Goal: Task Accomplishment & Management: Manage account settings

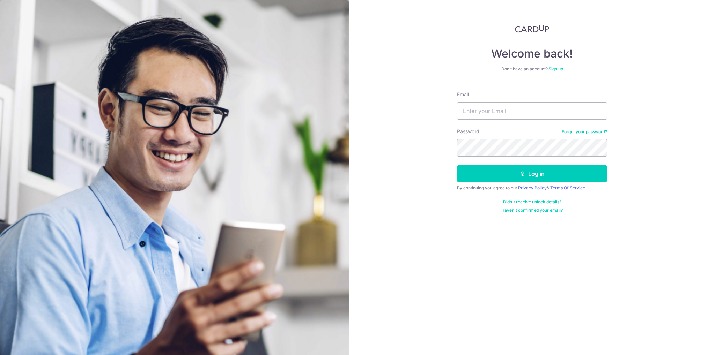
click at [531, 102] on div "Email" at bounding box center [532, 105] width 150 height 29
click at [526, 114] on input "Email" at bounding box center [532, 110] width 150 height 17
type input "[EMAIL_ADDRESS][DOMAIN_NAME]"
click at [457, 165] on button "Log in" at bounding box center [532, 173] width 150 height 17
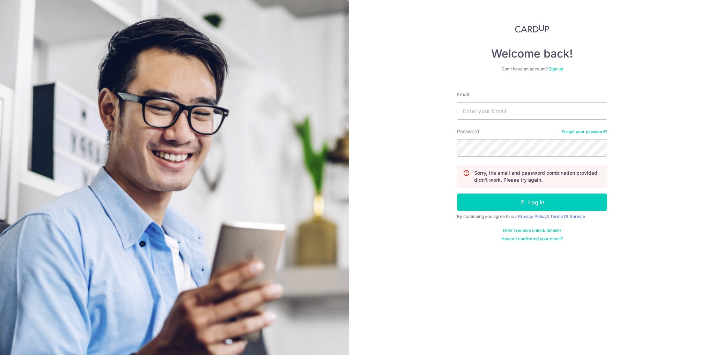
click at [500, 121] on form "Email Password Forgot your password? Sorry, the email and password combination …" at bounding box center [532, 164] width 150 height 156
click at [501, 120] on form "Email Password Forgot your password? Sorry, the email and password combination …" at bounding box center [532, 164] width 150 height 156
click at [501, 115] on input "Email" at bounding box center [532, 110] width 150 height 17
click at [524, 112] on input "lay.lian.kee@rajahtann.com" at bounding box center [532, 110] width 150 height 17
type input "[EMAIL_ADDRESS][DOMAIN_NAME]"
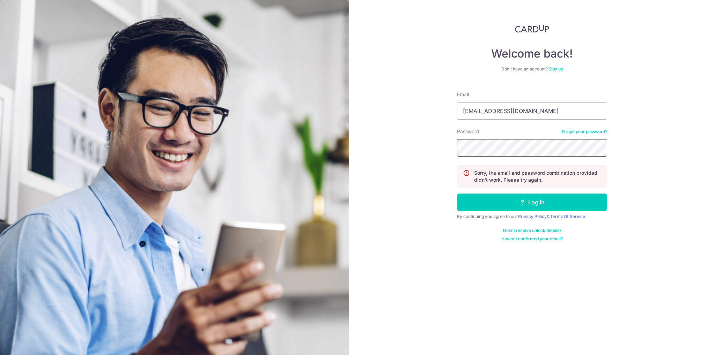
click at [457, 194] on button "Log in" at bounding box center [532, 202] width 150 height 17
click at [527, 112] on input "Email" at bounding box center [532, 110] width 150 height 17
type input "KEELAYLIAN@YAHOO.COMKeetan5579"
click at [457, 194] on button "Log in" at bounding box center [532, 202] width 150 height 17
click at [559, 117] on input "Email" at bounding box center [532, 110] width 150 height 17
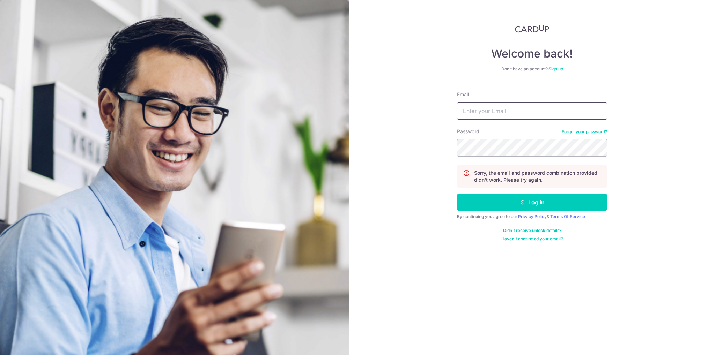
type input "[EMAIL_ADDRESS][DOMAIN_NAME]"
click at [457, 194] on button "Log in" at bounding box center [532, 202] width 150 height 17
click at [521, 106] on input "Email" at bounding box center [532, 110] width 150 height 17
type input "KEELAYLIAN@YAHOO.COM"
click at [572, 131] on link "Forgot your password?" at bounding box center [584, 132] width 45 height 6
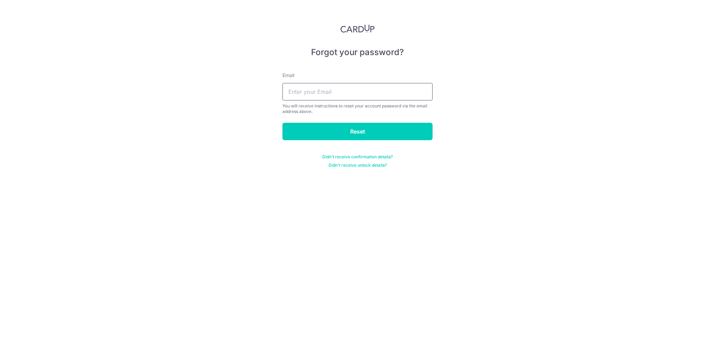
click at [339, 90] on input "text" at bounding box center [357, 91] width 150 height 17
type input "KEELAYLIAN@YAHOO.COM"
click at [343, 132] on input "Reset" at bounding box center [357, 131] width 150 height 17
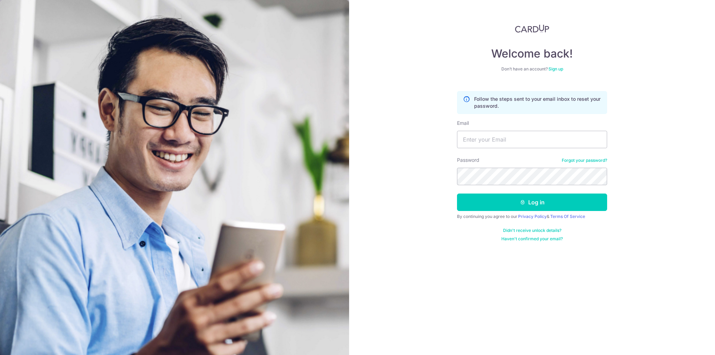
click at [330, 133] on img at bounding box center [174, 248] width 349 height 496
drag, startPoint x: 537, startPoint y: 134, endPoint x: 496, endPoint y: 138, distance: 41.3
click at [496, 138] on input "Email" at bounding box center [532, 139] width 150 height 17
type input "[EMAIL_ADDRESS][DOMAIN_NAME]"
drag, startPoint x: 534, startPoint y: 166, endPoint x: 528, endPoint y: 167, distance: 5.2
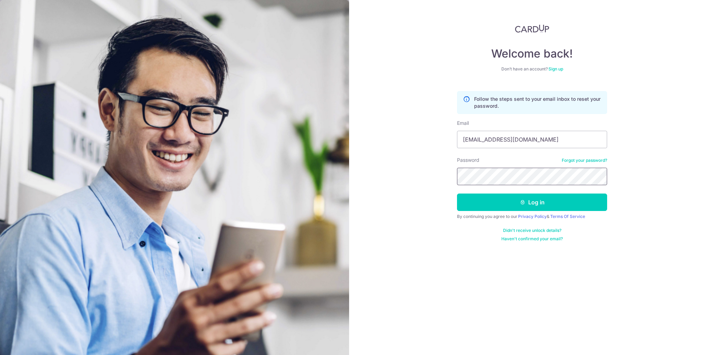
click at [452, 193] on div "Welcome back! Don’t have an account? Sign up Follow the steps sent to your emai…" at bounding box center [532, 177] width 366 height 355
click at [457, 194] on button "Log in" at bounding box center [532, 202] width 150 height 17
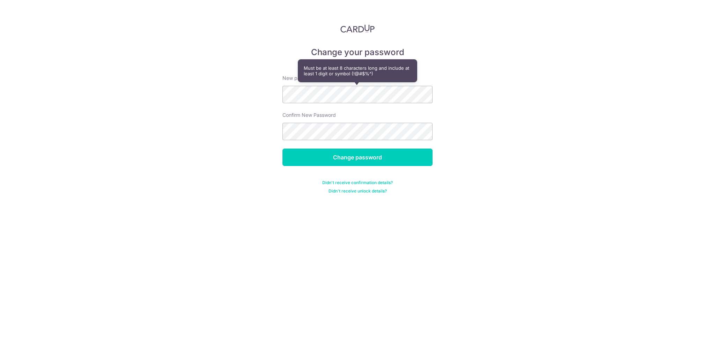
click at [306, 106] on form "New password Confirm New Password Change password Didn't receive confirmation d…" at bounding box center [357, 130] width 150 height 128
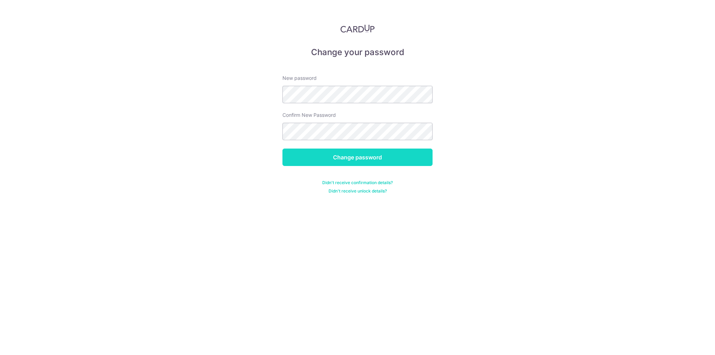
click at [358, 162] on input "Change password" at bounding box center [357, 157] width 150 height 17
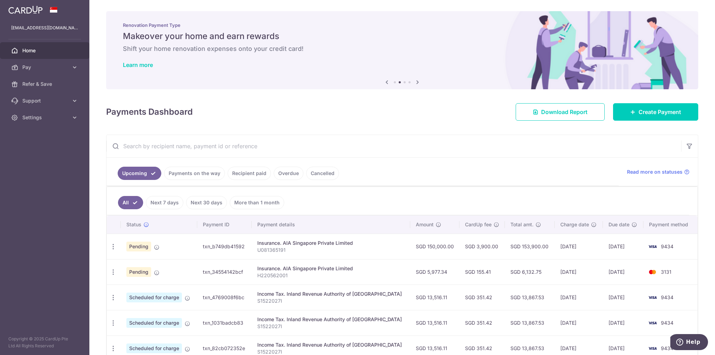
click at [260, 249] on td "Insurance. AIA Singapore Private Limited U081365191" at bounding box center [331, 246] width 158 height 25
click at [294, 242] on div "Insurance. AIA Singapore Private Limited" at bounding box center [330, 243] width 147 height 7
click at [119, 274] on td "Update payment Cancel payment Upload doc" at bounding box center [114, 271] width 14 height 25
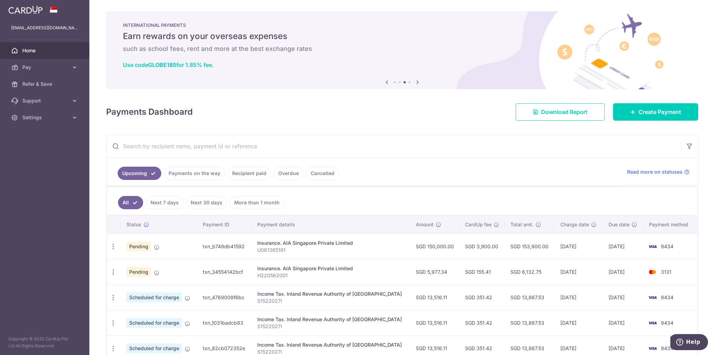
click at [318, 270] on div "Insurance. AIA Singapore Private Limited" at bounding box center [330, 268] width 147 height 7
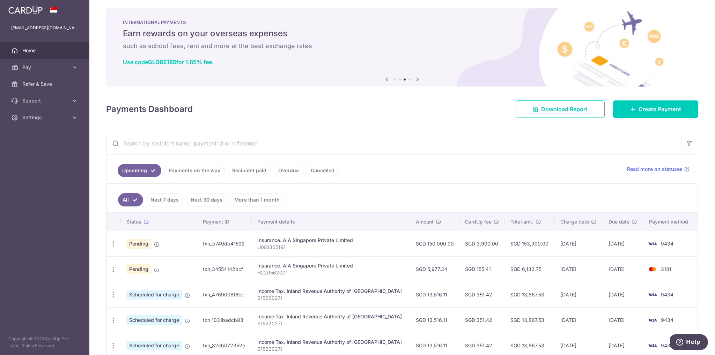
scroll to position [3, 0]
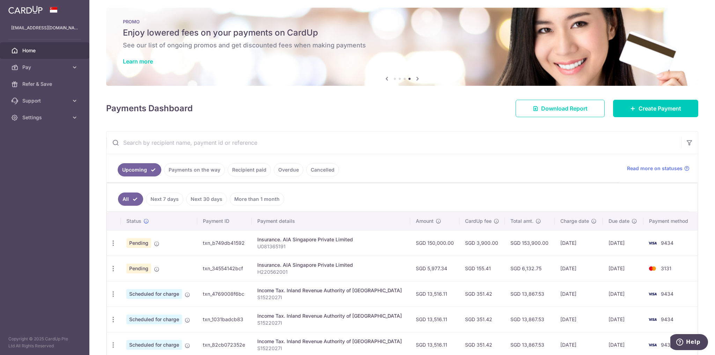
click at [147, 243] on span "Pending" at bounding box center [138, 243] width 25 height 10
click at [142, 245] on span "Pending" at bounding box center [138, 243] width 25 height 10
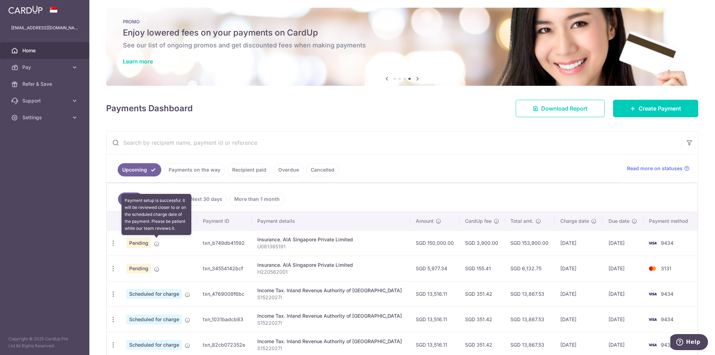
click at [154, 244] on icon at bounding box center [157, 244] width 6 height 6
click at [154, 242] on icon at bounding box center [157, 244] width 6 height 6
click at [158, 241] on icon at bounding box center [157, 244] width 6 height 6
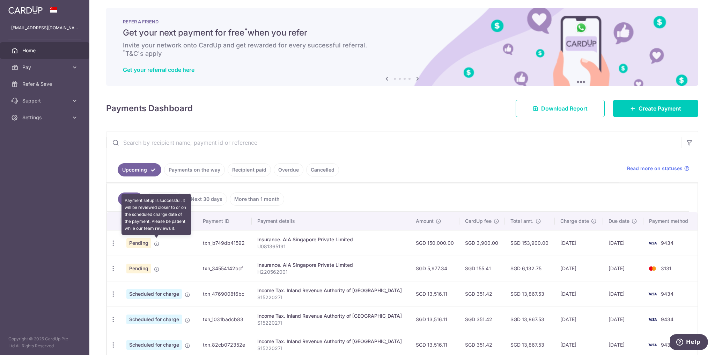
click at [157, 243] on icon at bounding box center [157, 244] width 6 height 6
